Goal: Task Accomplishment & Management: Manage account settings

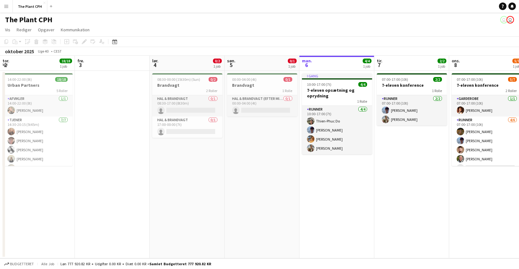
scroll to position [17, 0]
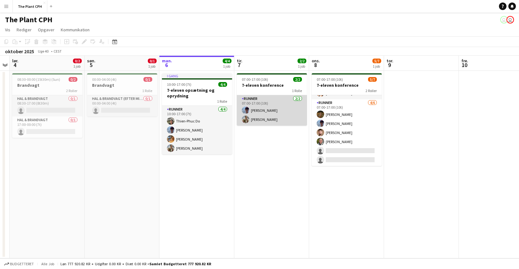
click at [267, 114] on app-card-role "Runner [DATE] 07:00-17:00 (10t) [PERSON_NAME] [PERSON_NAME]" at bounding box center [272, 110] width 70 height 30
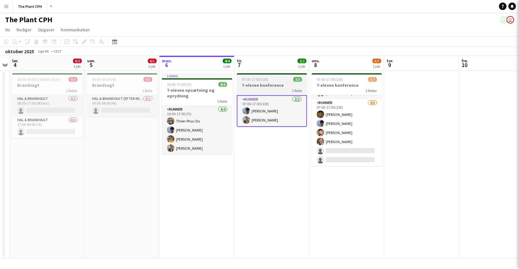
click at [260, 79] on span "07:00-17:00 (10t)" at bounding box center [255, 79] width 26 height 5
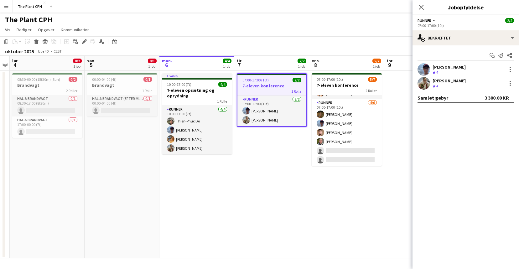
click at [79, 42] on div "Tilføj opgave Tilføj linket opgave Rediger [PERSON_NAME] tilknyttet job Ansøgere" at bounding box center [82, 42] width 48 height 8
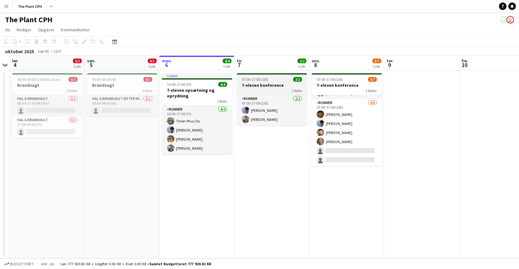
click at [259, 88] on div "1 Rolle" at bounding box center [272, 90] width 70 height 5
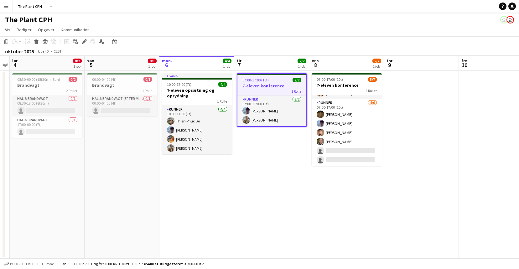
scroll to position [0, 140]
click at [83, 41] on icon "Rediger" at bounding box center [84, 41] width 5 height 5
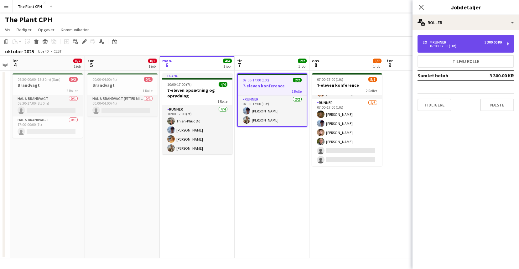
click at [482, 39] on div "2 x Runner 3 300.00 KR 07:00-17:00 (10t)" at bounding box center [466, 44] width 97 height 18
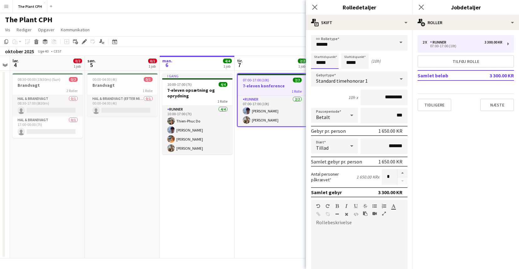
click at [337, 61] on input "*****" at bounding box center [325, 61] width 28 height 16
click at [322, 51] on div at bounding box center [319, 50] width 13 height 6
type input "*****"
click at [322, 51] on div at bounding box center [319, 50] width 13 height 6
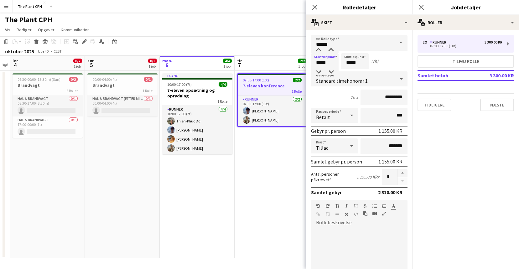
click at [272, 45] on app-toolbar "Kopier Indsæt Indsæt Kommando V Indsæt med mandskab Kommando Skift V Indsæt lin…" at bounding box center [259, 41] width 519 height 11
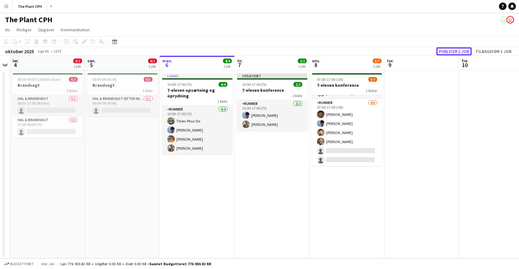
click at [442, 51] on button "Publicer 1 job" at bounding box center [454, 51] width 35 height 8
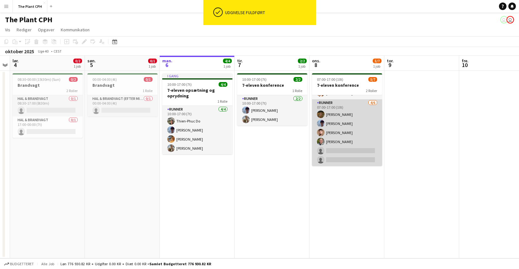
scroll to position [0, 0]
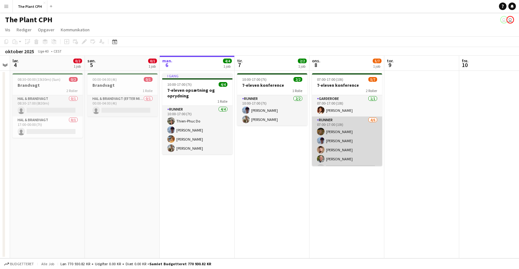
click at [348, 130] on app-card-role "Runner [DATE] 07:00-17:00 (10t) [PERSON_NAME] [PERSON_NAME] [PERSON_NAME] [PERS…" at bounding box center [347, 150] width 70 height 67
